Goal: Information Seeking & Learning: Learn about a topic

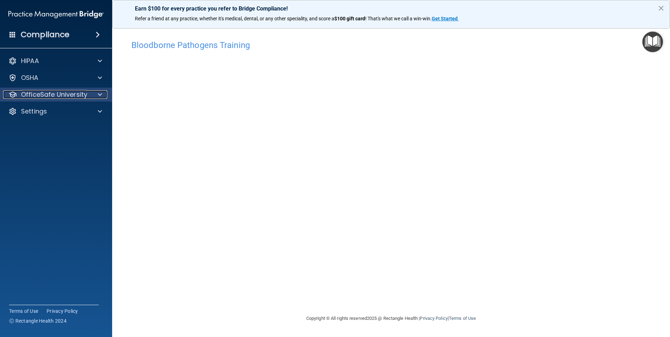
click at [89, 96] on div "OfficeSafe University" at bounding box center [46, 94] width 87 height 8
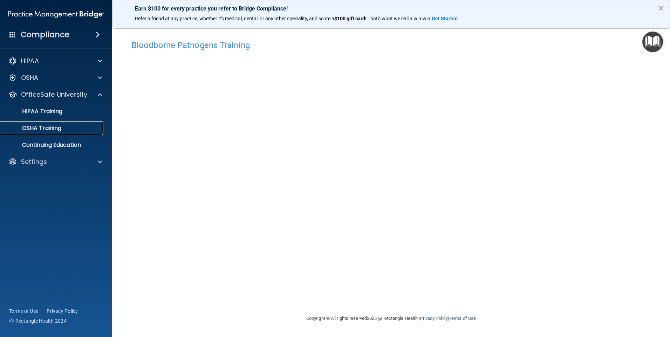
click at [70, 129] on div "OSHA Training" at bounding box center [53, 128] width 96 height 7
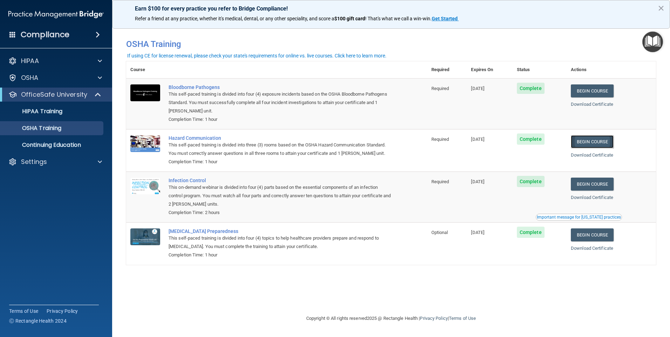
click at [601, 142] on link "Begin Course" at bounding box center [592, 141] width 43 height 13
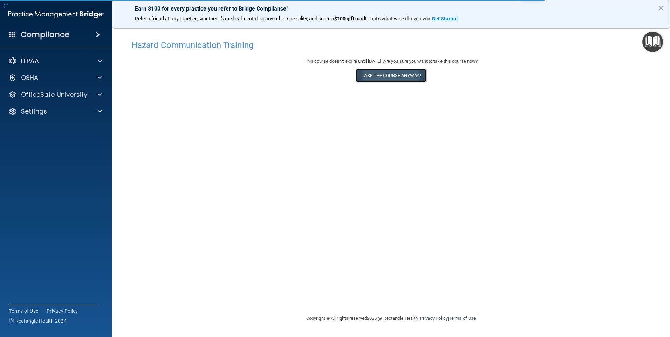
click at [398, 76] on button "Take the course anyway!" at bounding box center [391, 75] width 70 height 13
